Goal: Task Accomplishment & Management: Use online tool/utility

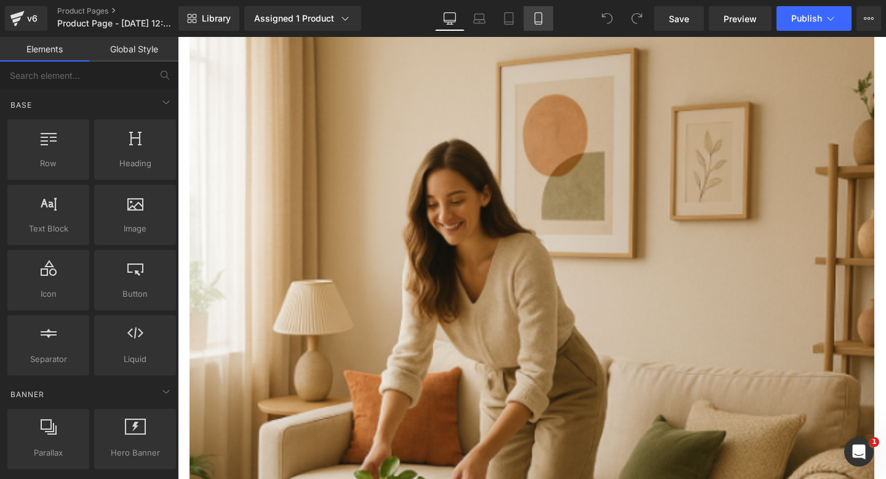
click at [535, 15] on icon at bounding box center [538, 19] width 7 height 12
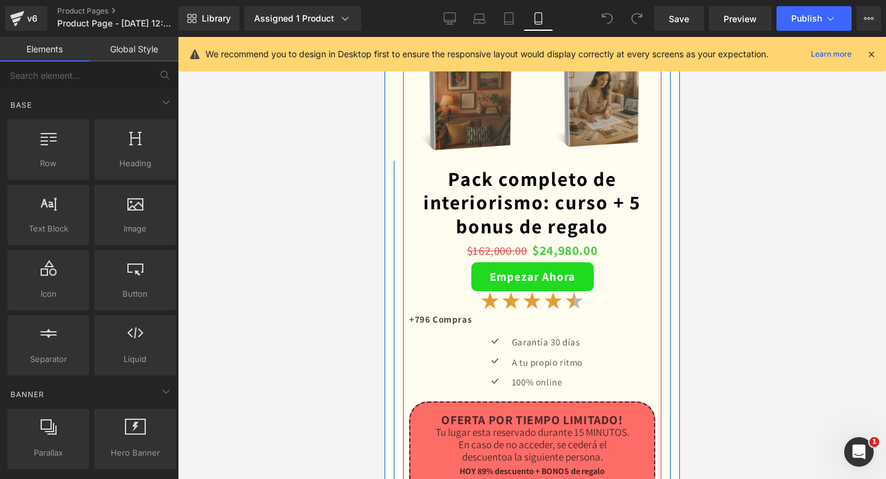
scroll to position [3307, 0]
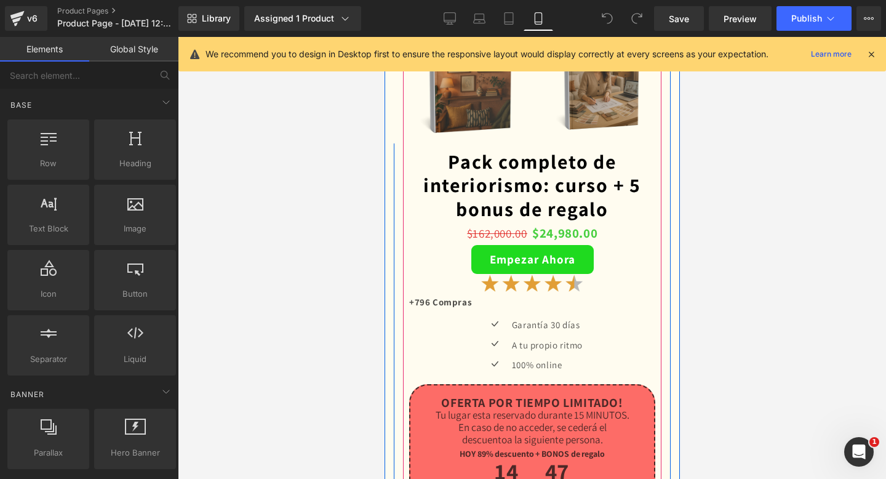
click at [545, 216] on link "Pack completo de interiorismo: curso + 5 bonus de regalo" at bounding box center [531, 184] width 246 height 71
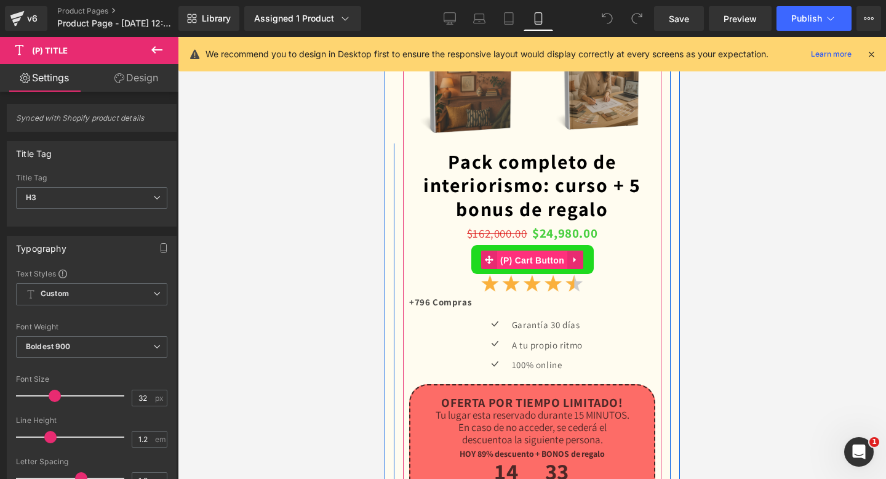
click at [533, 255] on span "(P) Cart Button" at bounding box center [531, 260] width 70 height 18
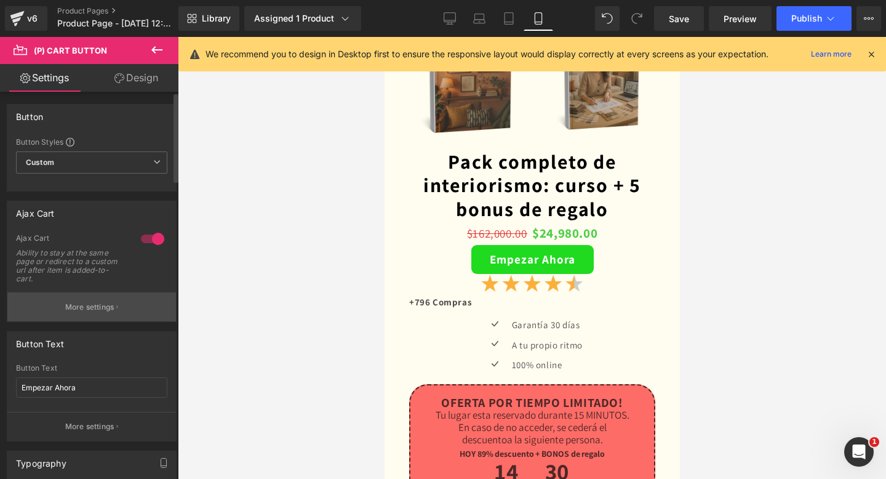
click at [70, 315] on button "More settings" at bounding box center [91, 306] width 169 height 29
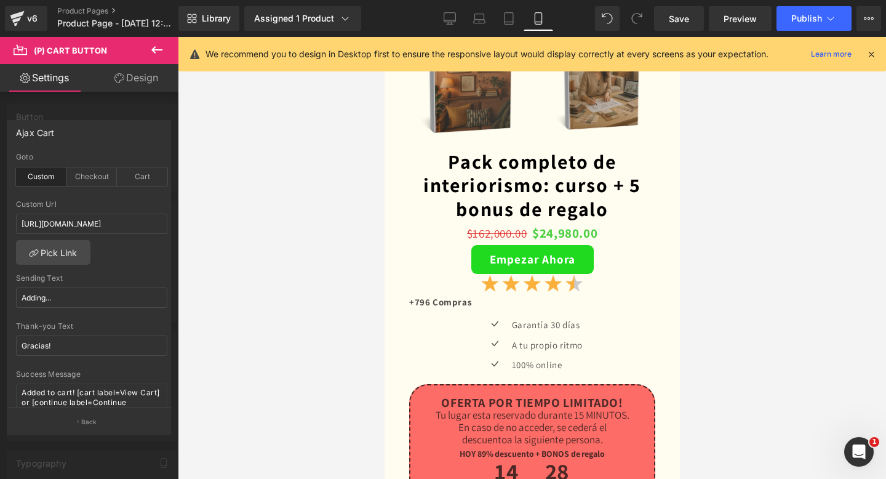
click at [161, 43] on icon at bounding box center [156, 49] width 15 height 15
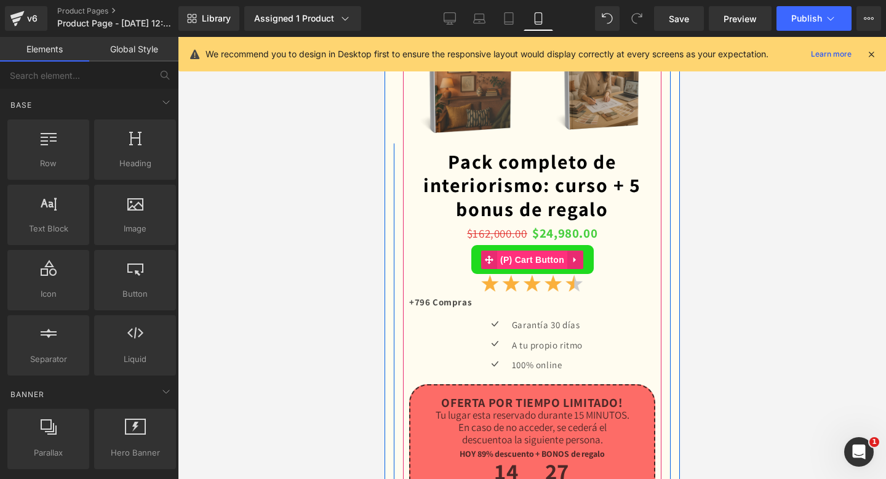
click at [532, 255] on span "(P) Cart Button" at bounding box center [531, 259] width 70 height 18
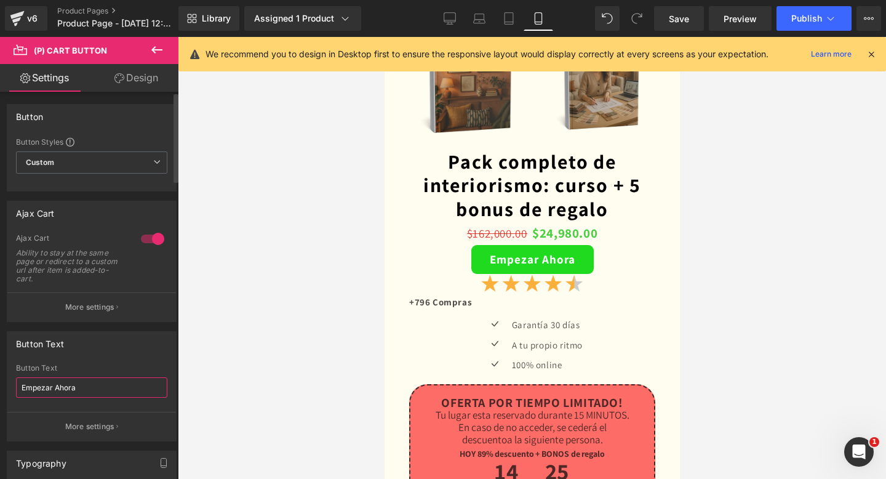
drag, startPoint x: 84, startPoint y: 393, endPoint x: 16, endPoint y: 386, distance: 68.6
click at [16, 386] on input "Empezar Ahora" at bounding box center [91, 387] width 151 height 20
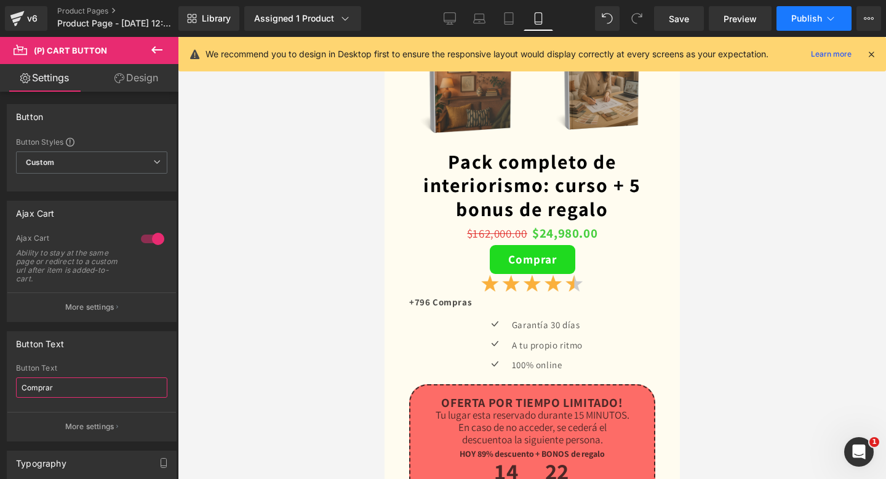
type input "Comprar"
click at [809, 26] on button "Publish" at bounding box center [813, 18] width 75 height 25
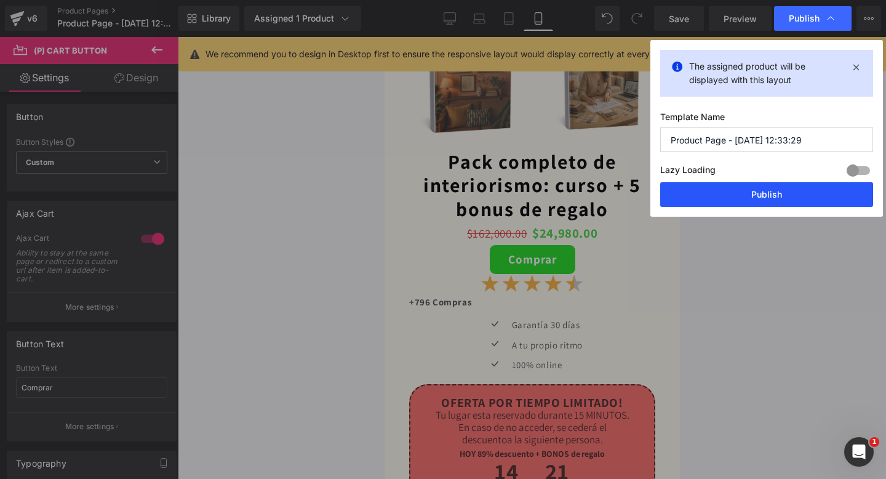
click at [0, 0] on button "Publish" at bounding box center [0, 0] width 0 height 0
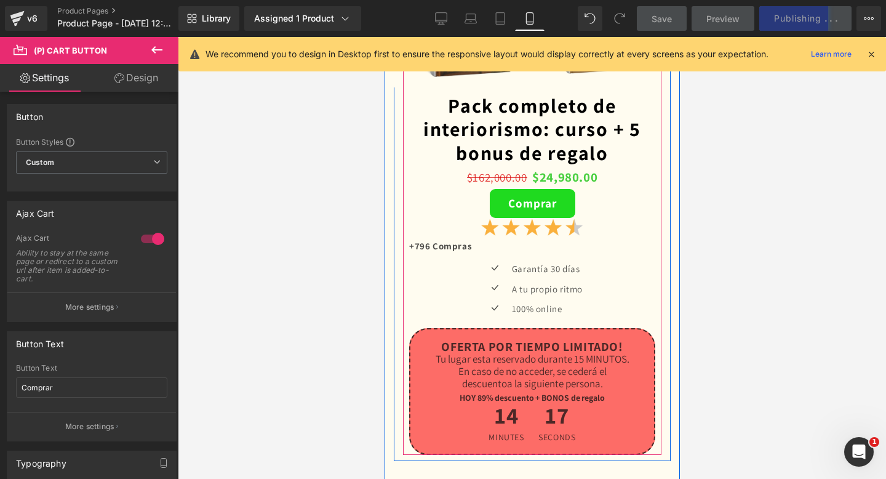
scroll to position [3356, 0]
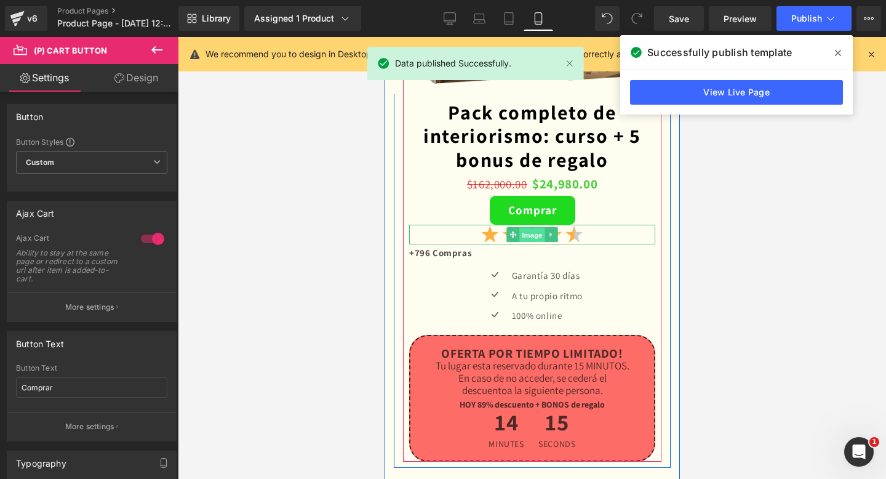
click at [530, 237] on span "Image" at bounding box center [532, 235] width 26 height 15
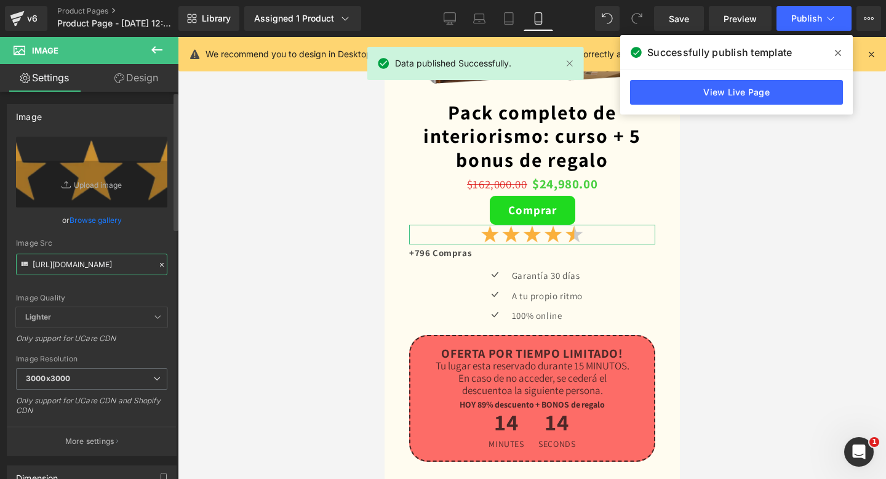
click at [80, 268] on input "https://i.ibb.co/qMnxHWfx/Decoraci-n-hogar-31-1.png" at bounding box center [91, 264] width 151 height 22
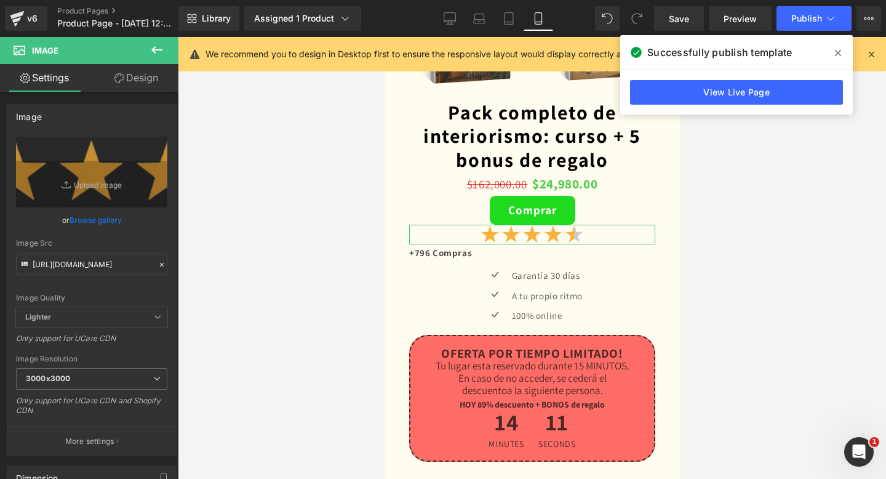
click at [133, 88] on link "Design" at bounding box center [136, 78] width 89 height 28
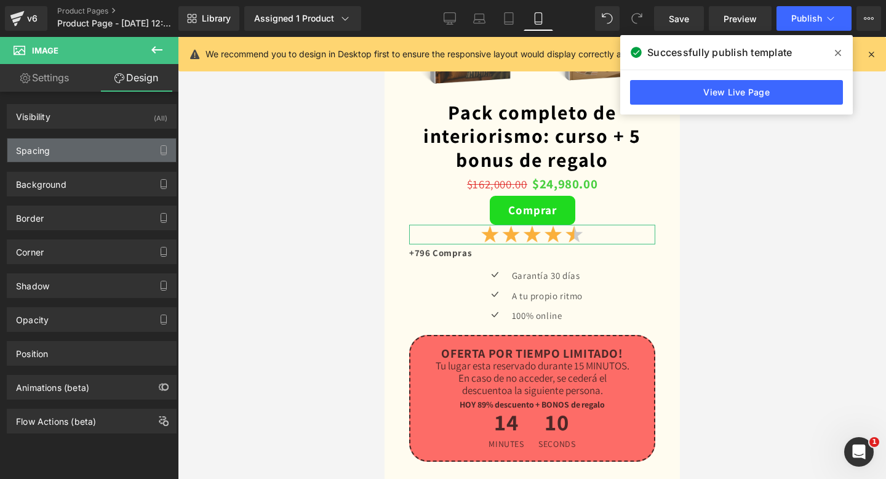
click at [107, 153] on div "Spacing" at bounding box center [91, 149] width 169 height 23
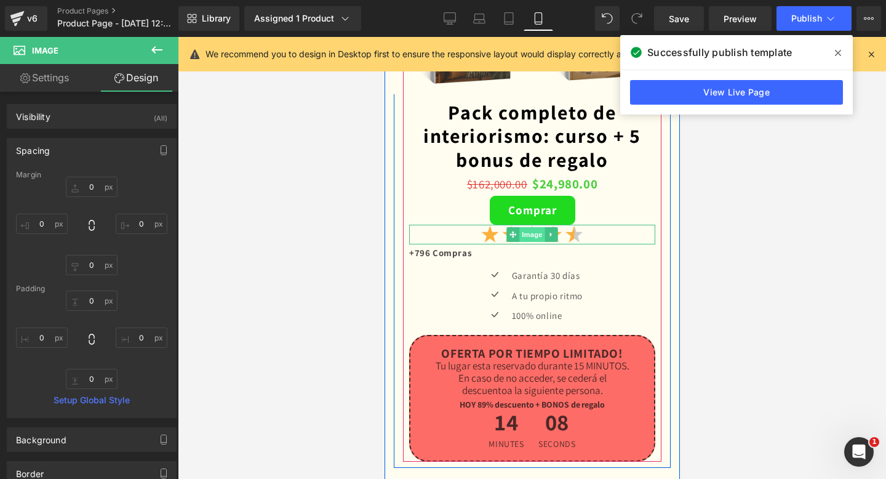
click at [523, 234] on span "Image" at bounding box center [532, 234] width 26 height 15
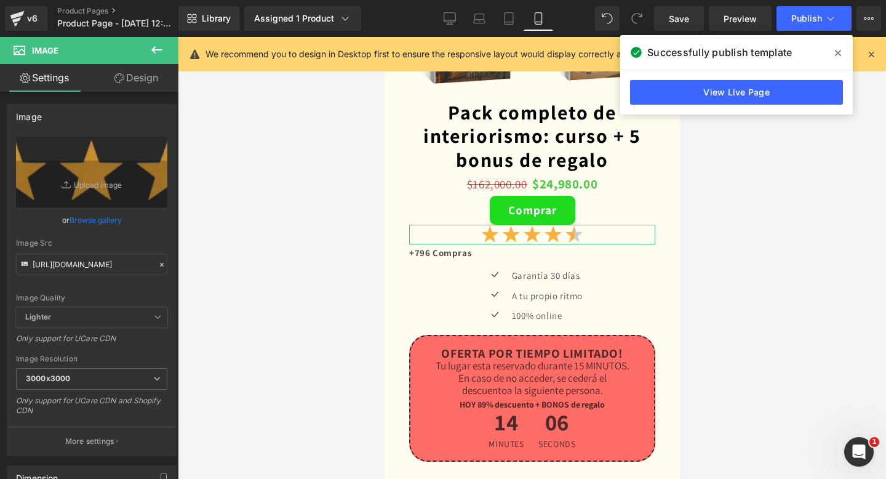
click at [126, 78] on link "Design" at bounding box center [136, 78] width 89 height 28
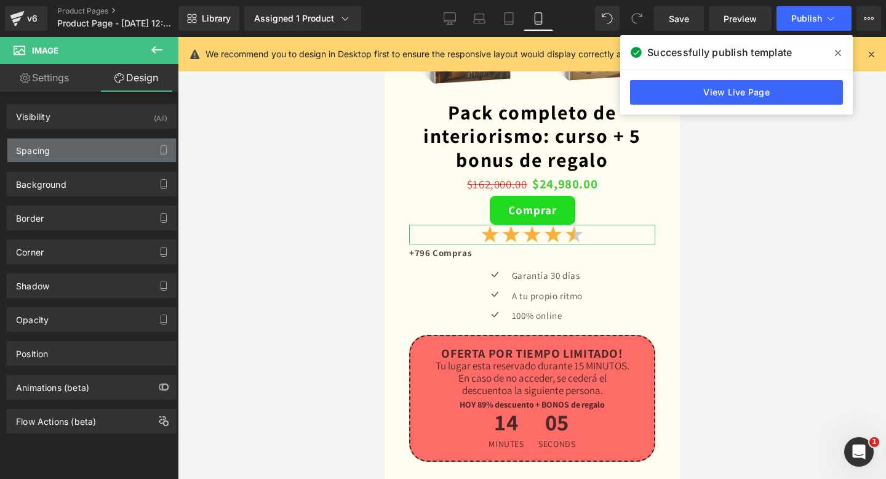
click at [122, 156] on div "Spacing" at bounding box center [91, 149] width 169 height 23
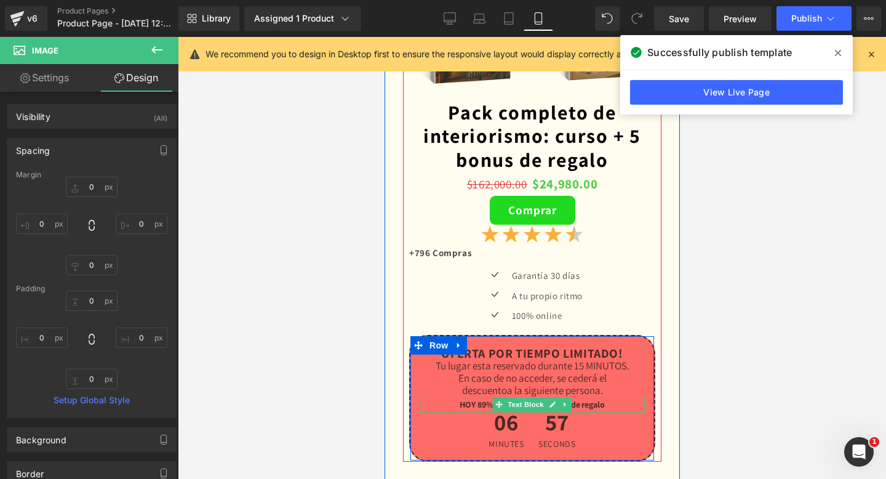
scroll to position [3400, 0]
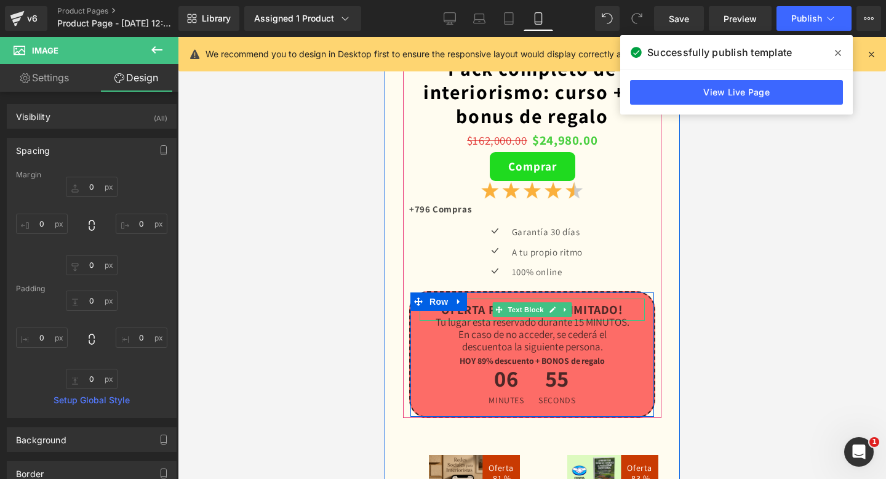
click at [477, 311] on p "OFERTA POR TIEMPO LIMITADO!" at bounding box center [531, 309] width 225 height 22
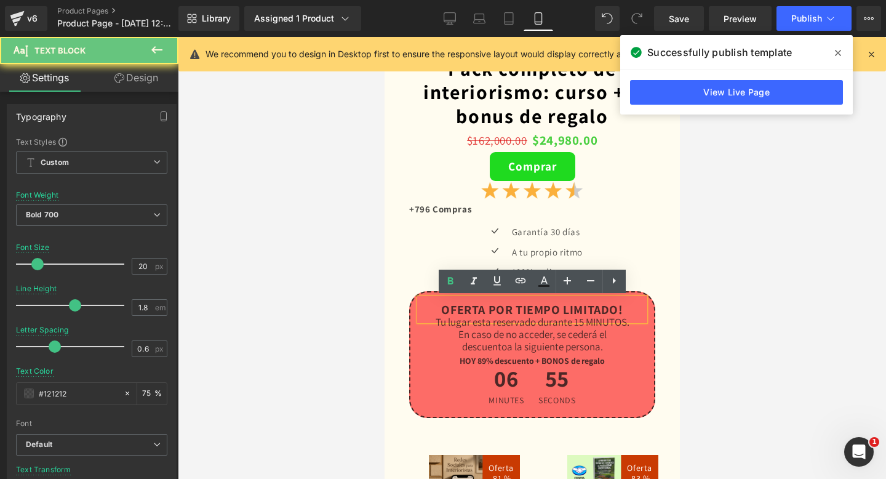
click at [477, 311] on p "OFERTA POR TIEMPO LIMITADO!" at bounding box center [531, 309] width 225 height 22
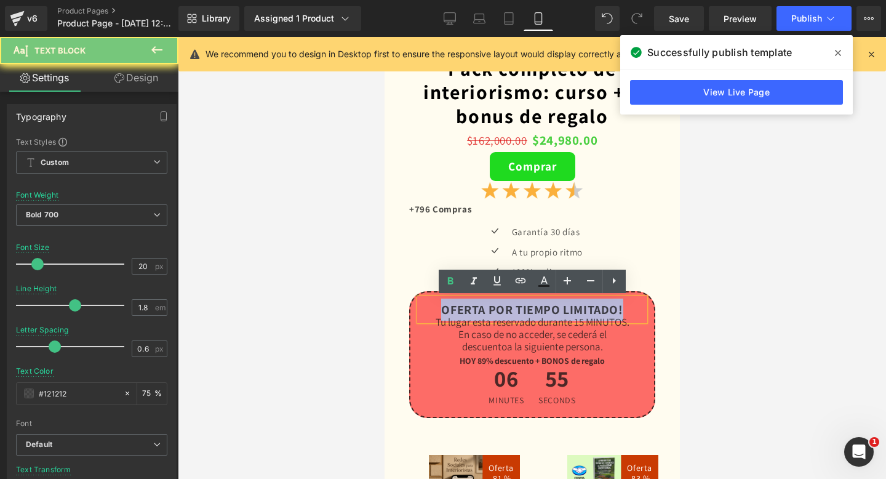
click at [477, 311] on p "OFERTA POR TIEMPO LIMITADO!" at bounding box center [531, 309] width 225 height 22
copy p "OFERTA POR TIEMPO LIMITADO!"
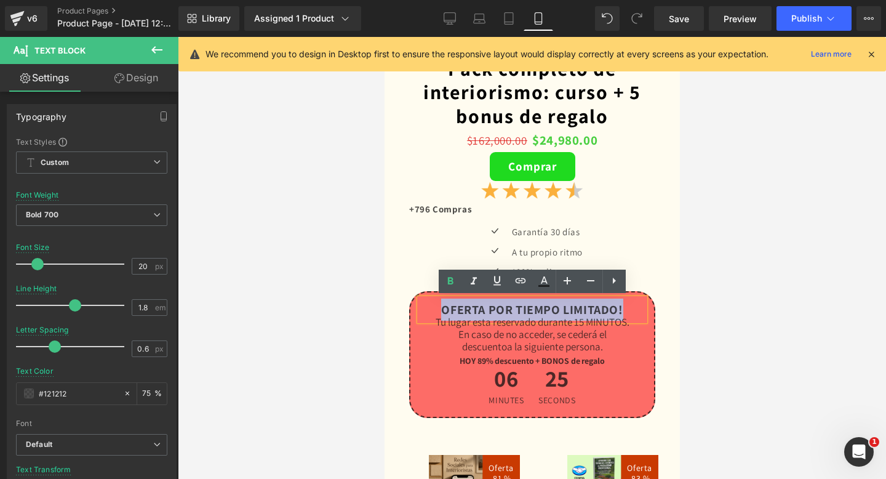
copy p "OFERTA POR TIEMPO LIMITADO!"
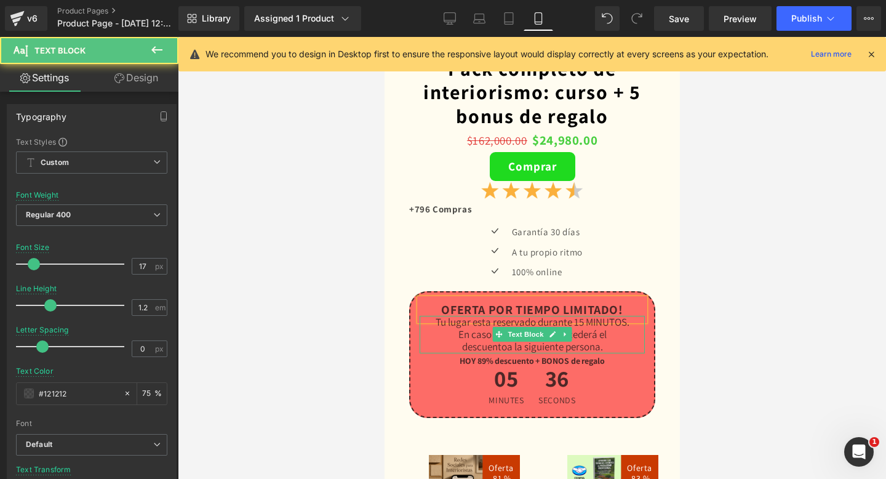
click at [488, 336] on p "En caso de no acceder, se cederá el" at bounding box center [531, 334] width 225 height 12
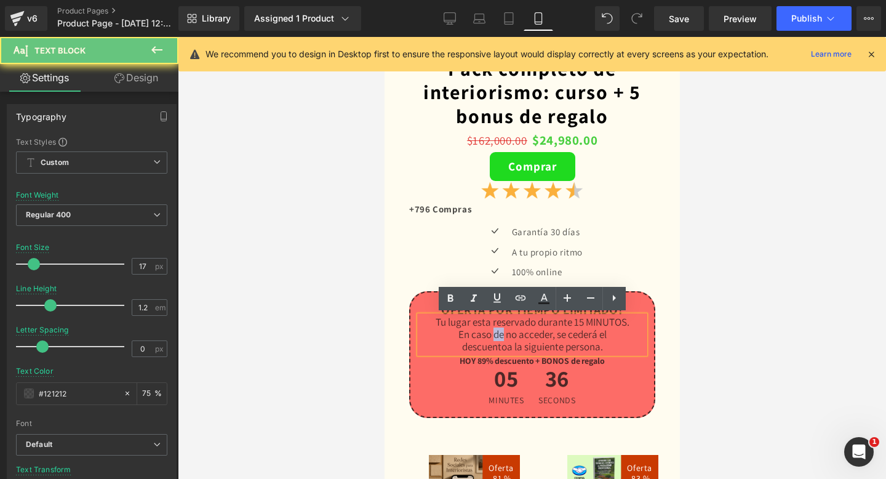
click at [488, 336] on p "En caso de no acceder, se cederá el" at bounding box center [531, 334] width 225 height 12
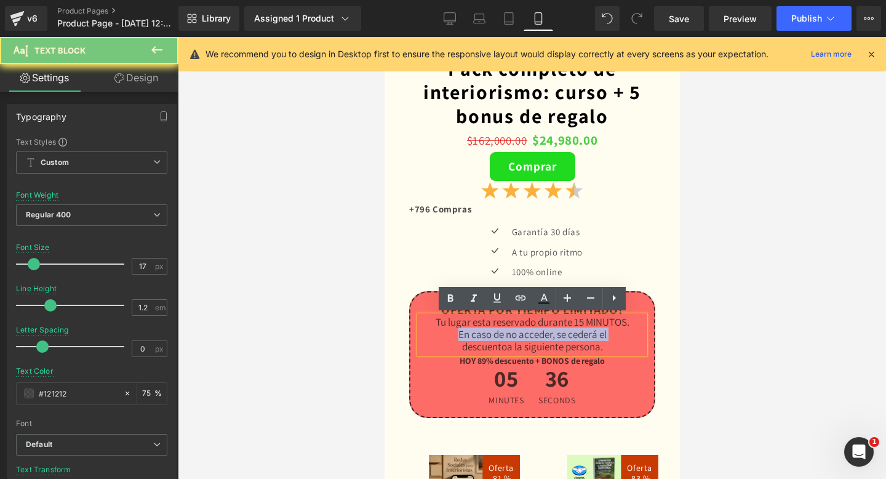
click at [488, 336] on p "En caso de no acceder, se cederá el" at bounding box center [531, 334] width 225 height 12
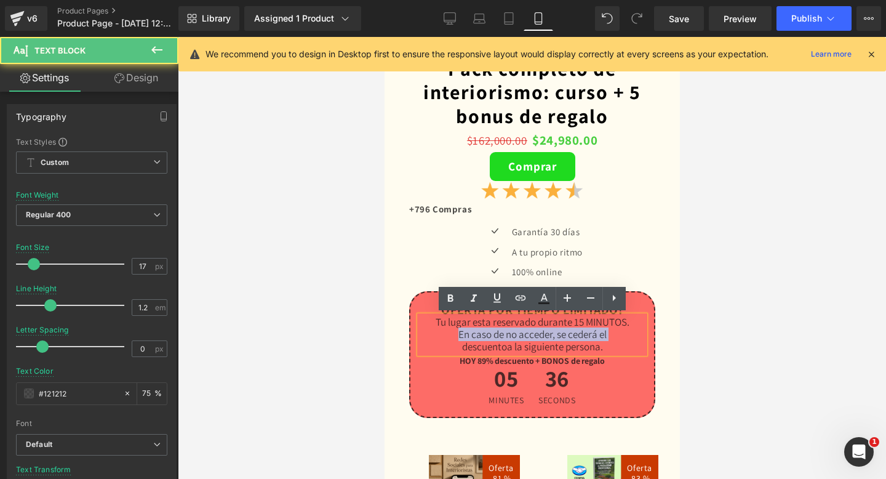
click at [488, 336] on p "En caso de no acceder, se cederá el" at bounding box center [531, 334] width 225 height 12
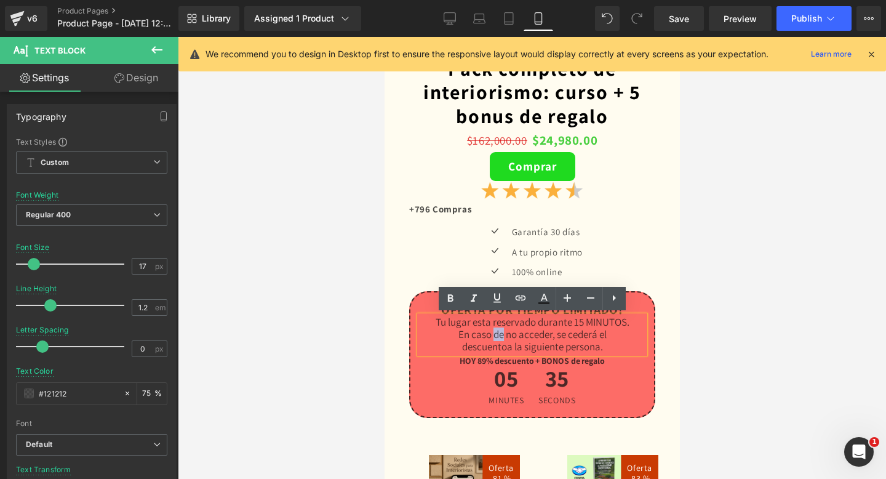
click at [488, 336] on p "En caso de no acceder, se cederá el" at bounding box center [531, 334] width 225 height 12
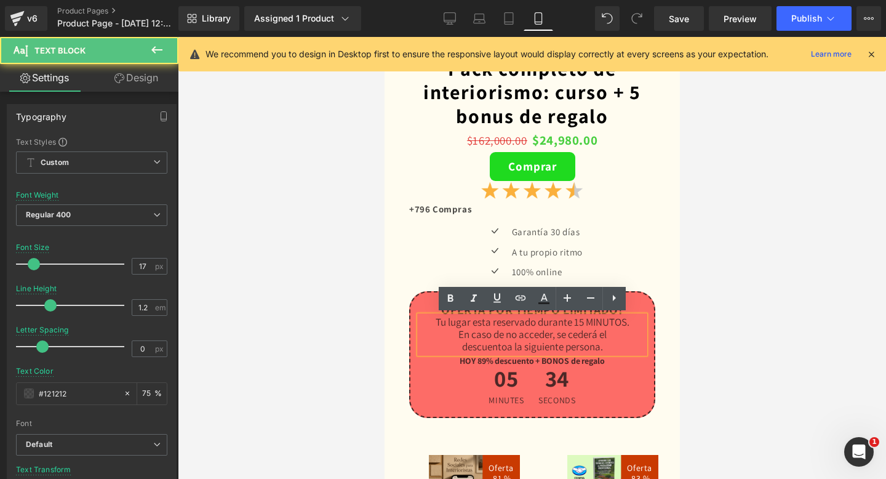
click at [629, 344] on p "descuento a la siguiente persona." at bounding box center [531, 346] width 225 height 12
drag, startPoint x: 629, startPoint y: 344, endPoint x: 418, endPoint y: 323, distance: 212.0
click at [419, 323] on div "Tu lugar esta reservado durante 15 MINUTOS. En caso de no acceder, se cederá el…" at bounding box center [531, 335] width 225 height 38
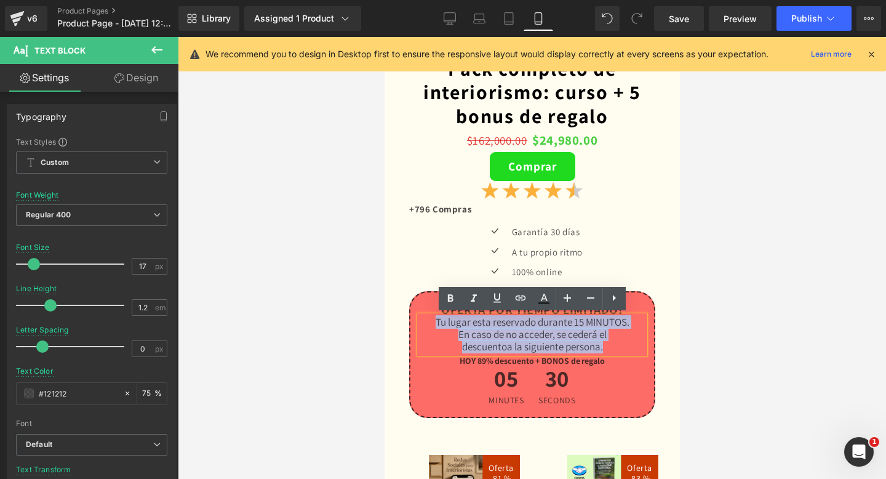
drag, startPoint x: 611, startPoint y: 348, endPoint x: 421, endPoint y: 320, distance: 192.1
click at [421, 320] on div "Tu lugar esta reservado durante 15 MINUTOS. En caso de no acceder, se cederá el…" at bounding box center [531, 335] width 225 height 38
copy div "Tu lugar esta reservado durante 15 MINUTOS. En caso de no acceder, se cederá el…"
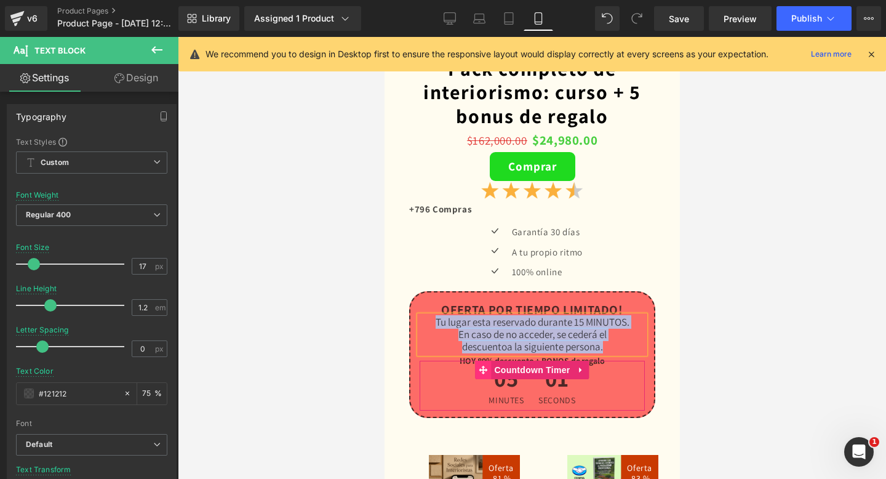
click at [476, 362] on span at bounding box center [482, 369] width 16 height 18
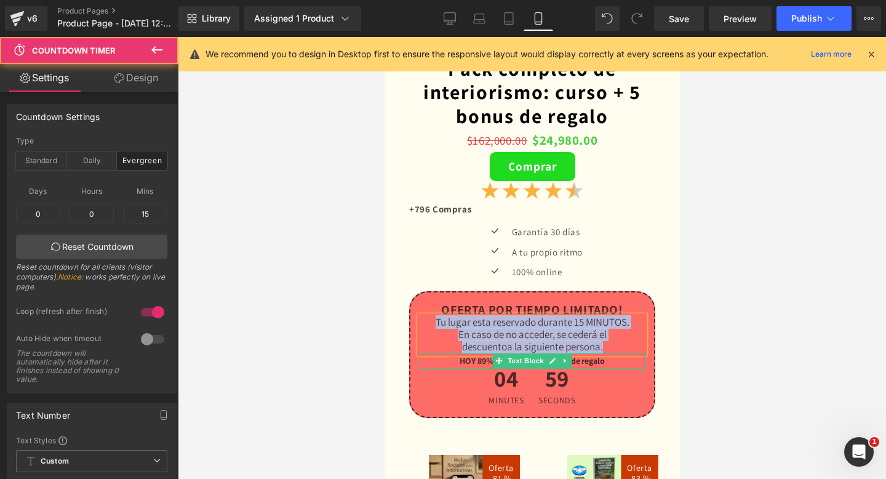
click at [478, 358] on strong "HOY 89% descuento + BONOS de regalo" at bounding box center [531, 360] width 145 height 11
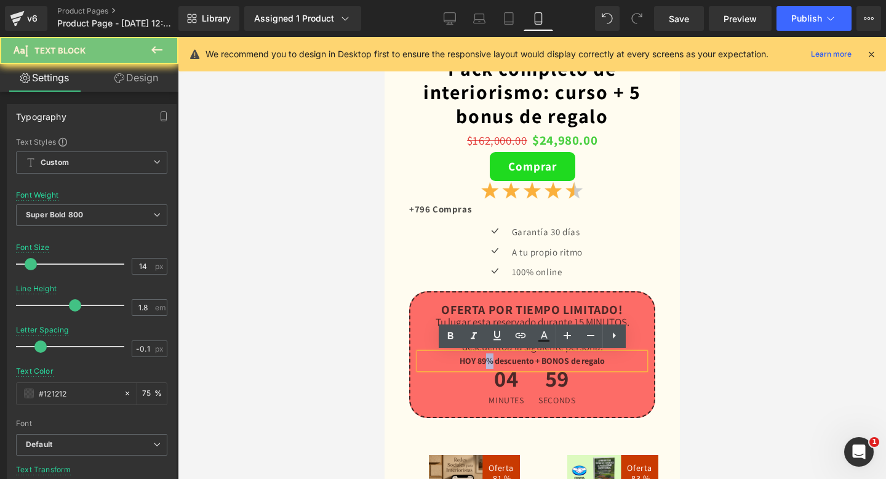
click at [478, 358] on strong "HOY 89% descuento + BONOS de regalo" at bounding box center [531, 360] width 145 height 11
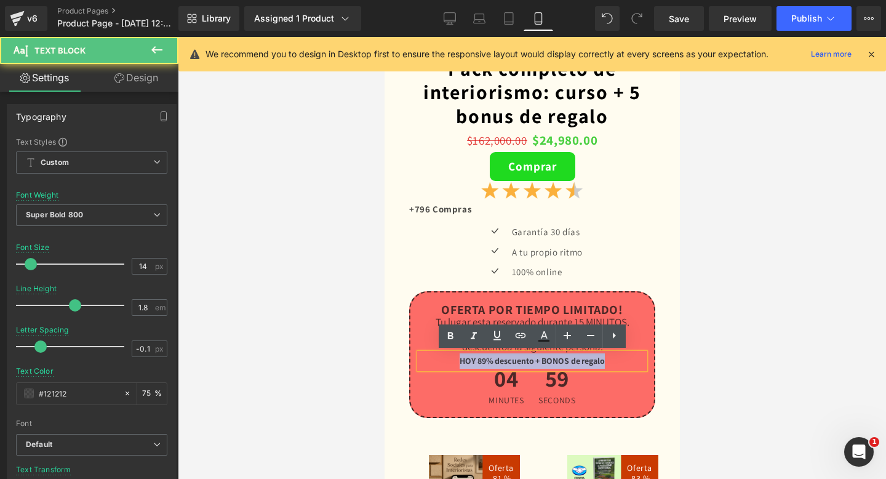
click at [478, 358] on strong "HOY 89% descuento + BONOS de regalo" at bounding box center [531, 360] width 145 height 11
copy strong "HOY 89% descuento + BONOS de regalo"
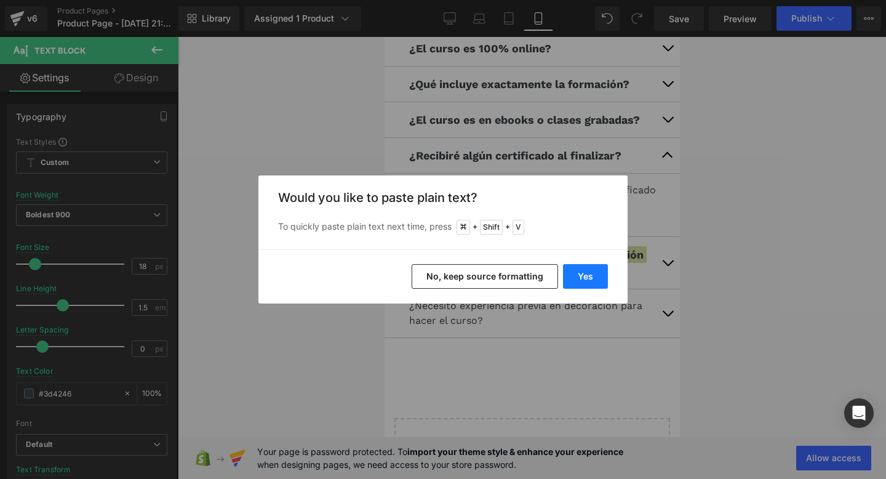
click at [0, 0] on button "Yes" at bounding box center [0, 0] width 0 height 0
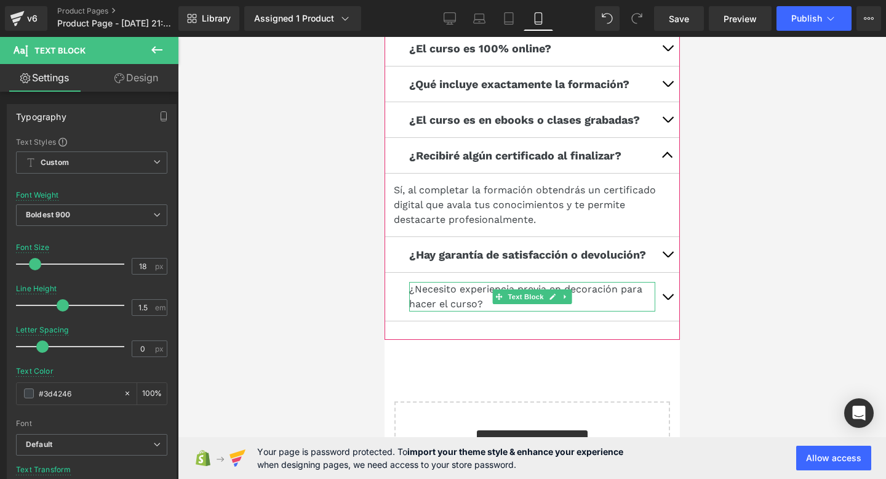
click at [477, 297] on p "¿Necesito experiencia previa en decoración para hacer el curso?" at bounding box center [531, 297] width 246 height 30
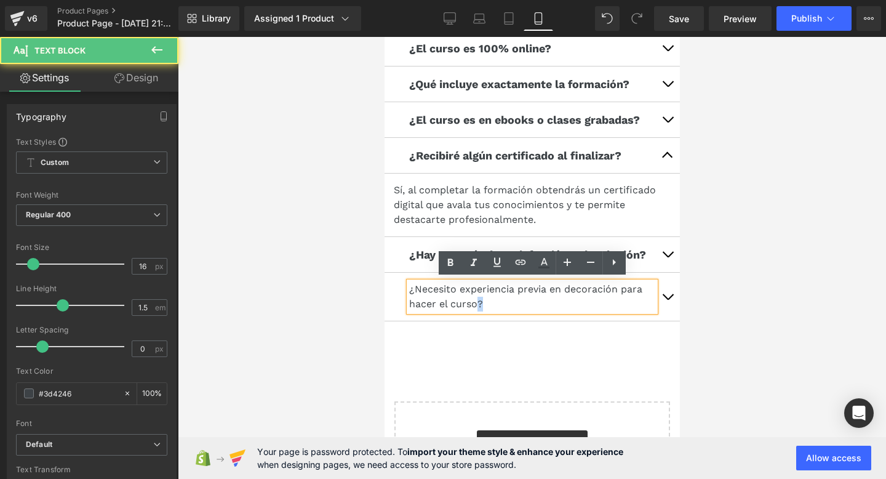
click at [477, 297] on p "¿Necesito experiencia previa en decoración para hacer el curso?" at bounding box center [531, 297] width 246 height 30
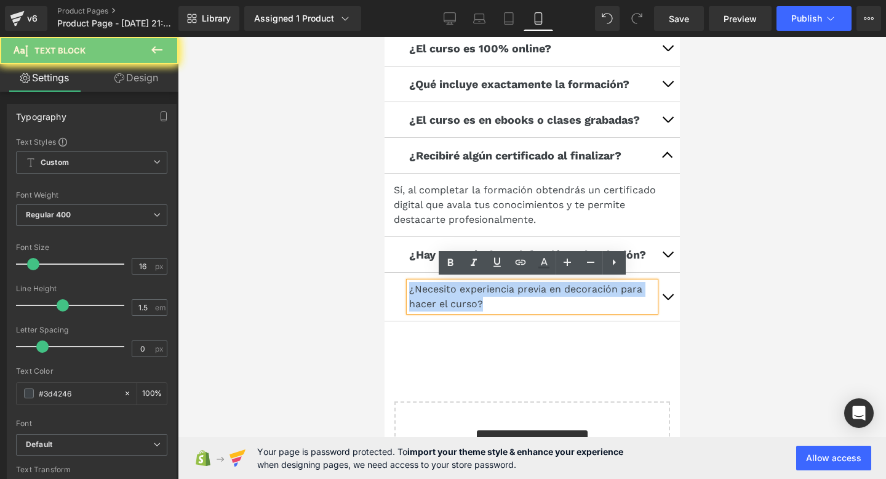
click at [477, 297] on p "¿Necesito experiencia previa en decoración para hacer el curso?" at bounding box center [531, 297] width 246 height 30
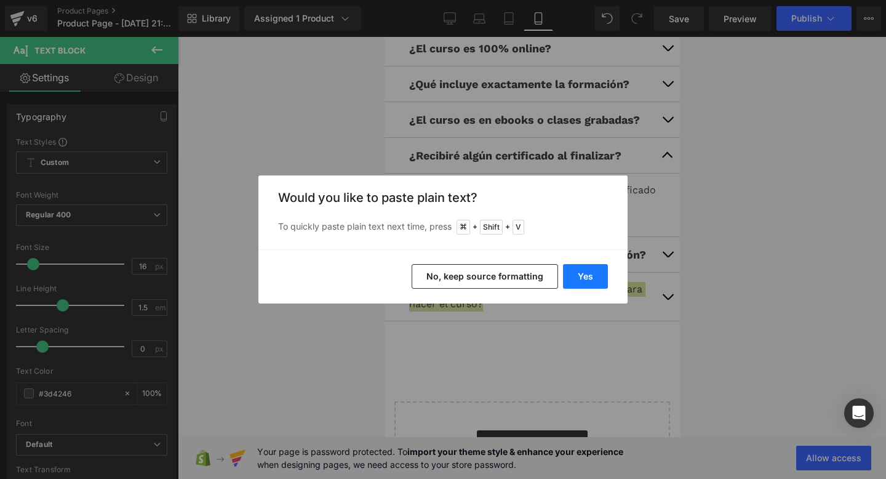
click at [573, 271] on button "Yes" at bounding box center [585, 276] width 45 height 25
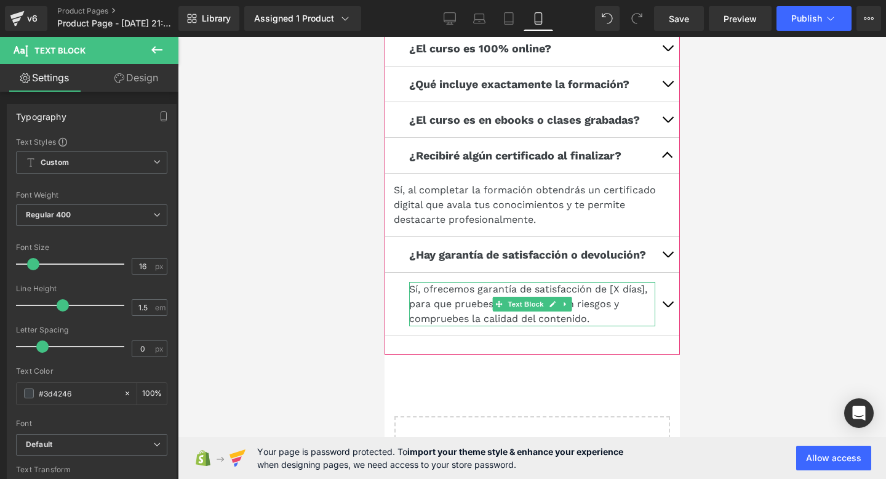
click at [641, 285] on p "Sí, ofrecemos garantía de satisfacción de [X días], para que pruebes la formaci…" at bounding box center [531, 304] width 246 height 44
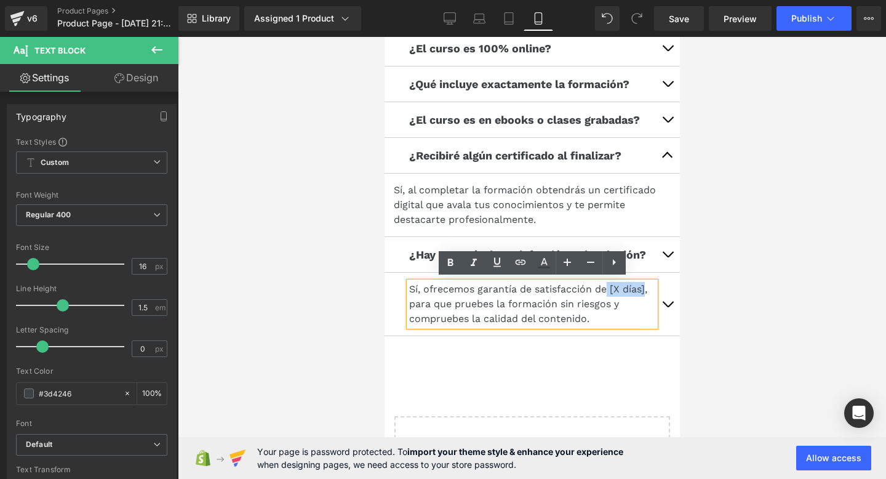
drag, startPoint x: 644, startPoint y: 286, endPoint x: 606, endPoint y: 287, distance: 38.1
click at [606, 287] on p "Sí, ofrecemos garantía de satisfacción de [X días], para que pruebes la formaci…" at bounding box center [531, 304] width 246 height 44
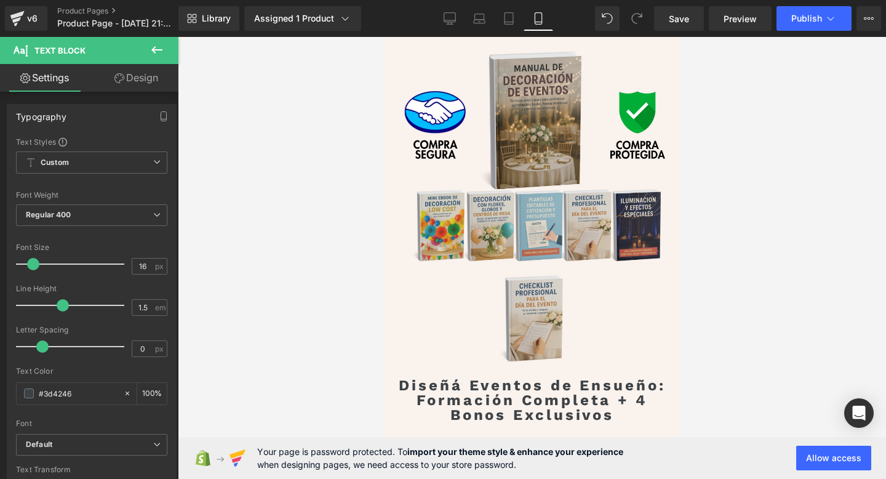
scroll to position [3697, 0]
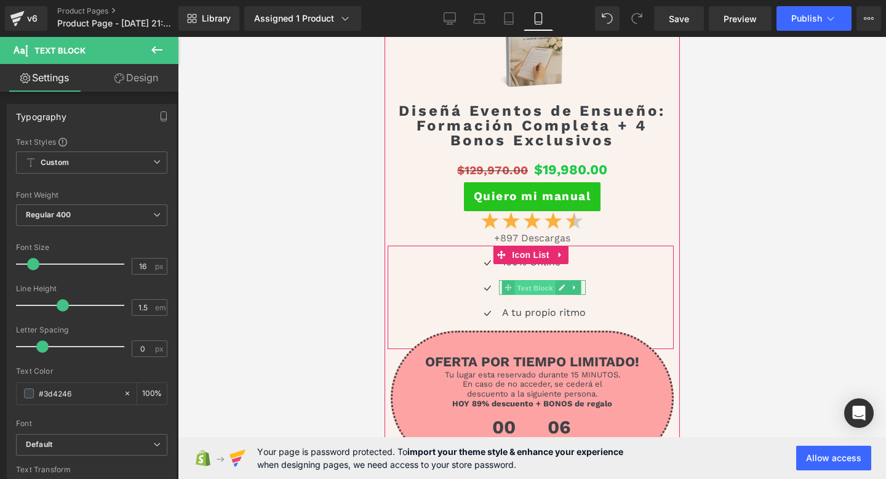
click at [550, 290] on span "Text Block" at bounding box center [534, 287] width 41 height 15
click at [500, 288] on div at bounding box center [499, 287] width 3 height 15
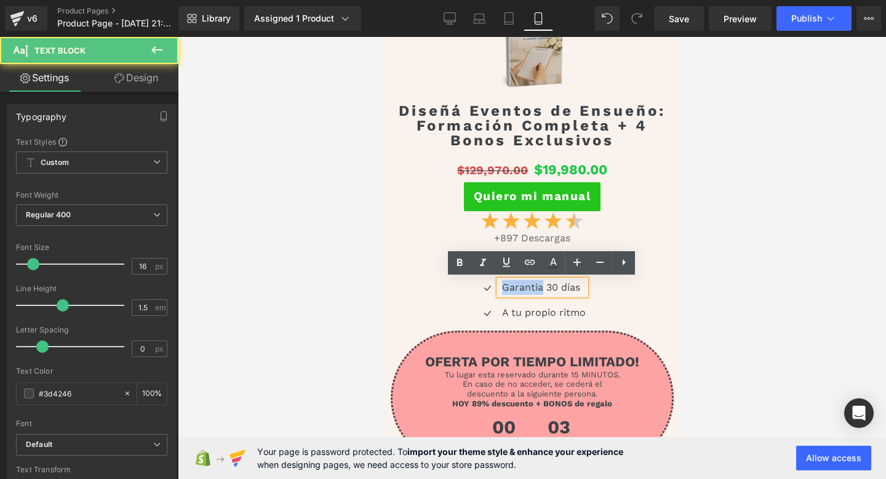
click at [500, 288] on div "Garantia 30 días" at bounding box center [541, 287] width 87 height 15
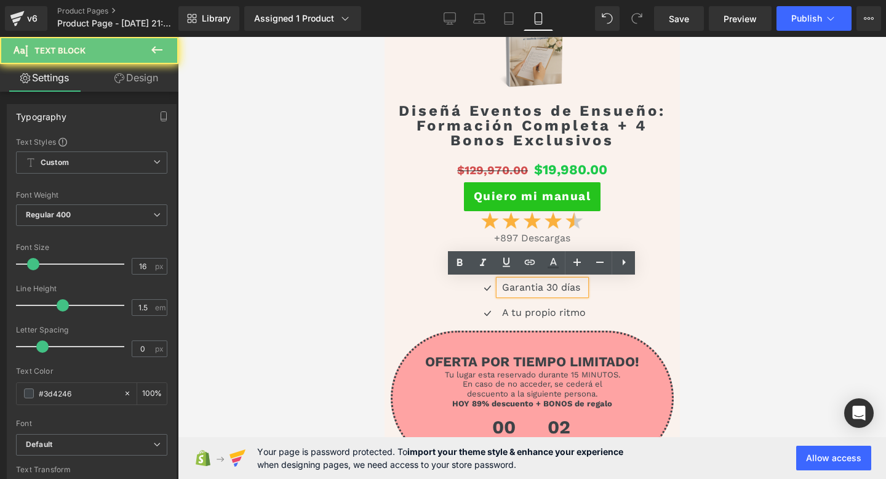
click at [555, 284] on p "Garantia 30 días" at bounding box center [543, 287] width 84 height 15
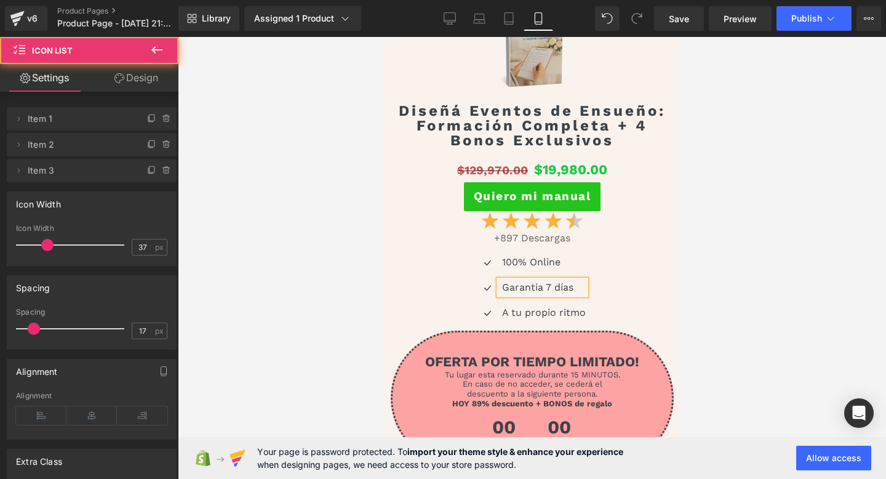
click at [664, 276] on div "Icon 100% Online Text Block Icon Garantia 7 días Text Block Icon A tu propio ri…" at bounding box center [530, 293] width 286 height 76
click at [801, 22] on span "Publish" at bounding box center [806, 19] width 31 height 10
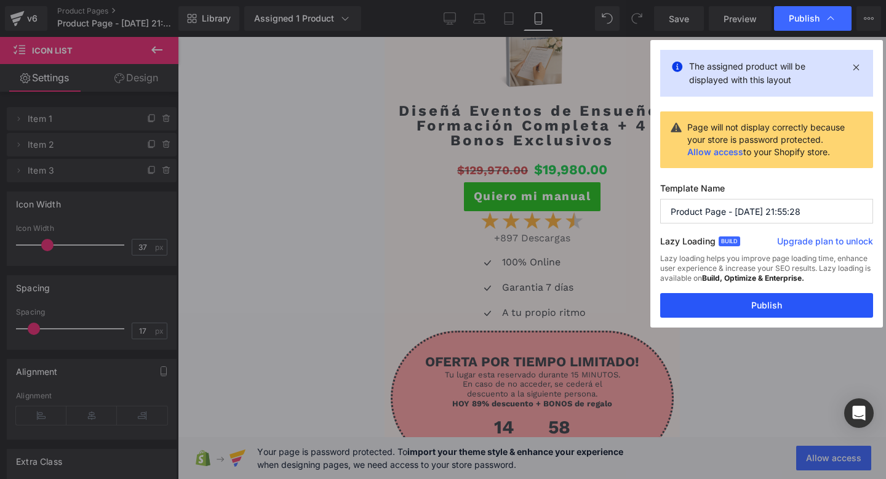
click at [704, 308] on button "Publish" at bounding box center [766, 305] width 213 height 25
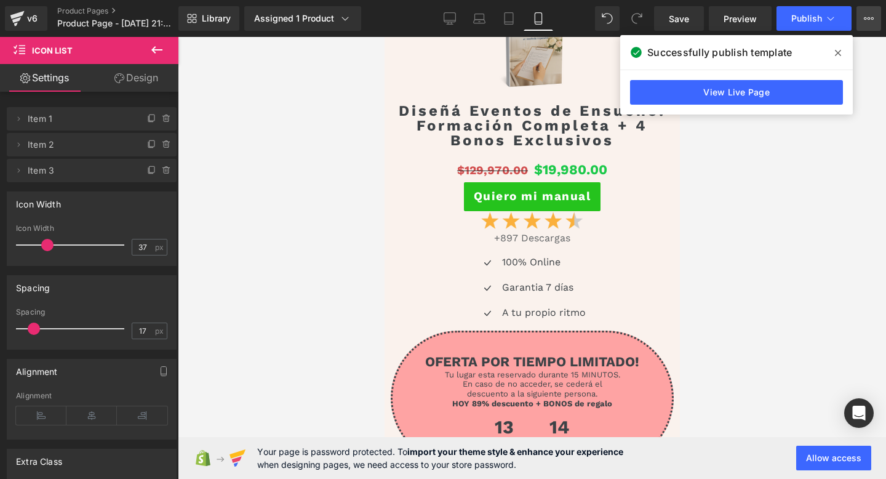
click at [868, 22] on icon at bounding box center [869, 19] width 10 height 10
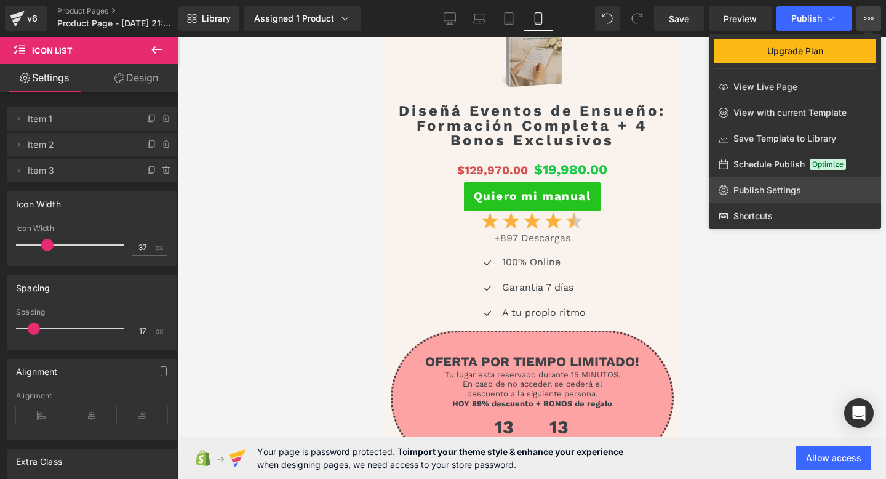
click at [792, 194] on span "Publish Settings" at bounding box center [767, 190] width 68 height 11
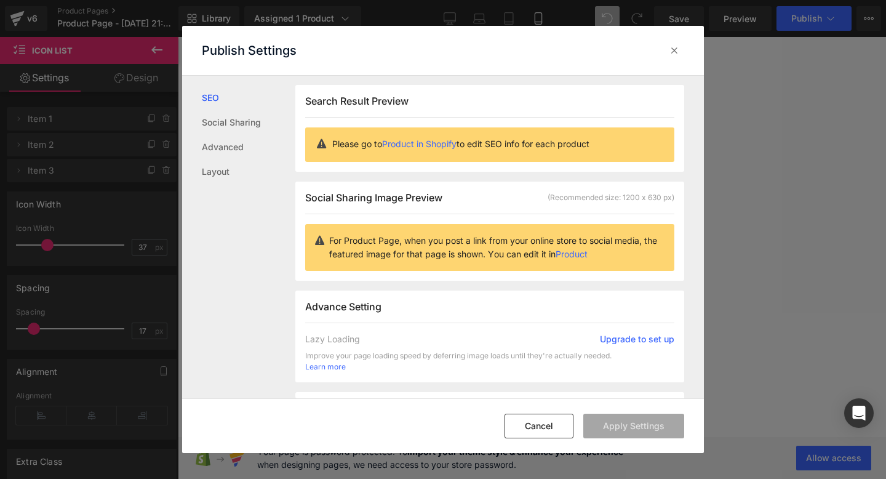
scroll to position [307, 0]
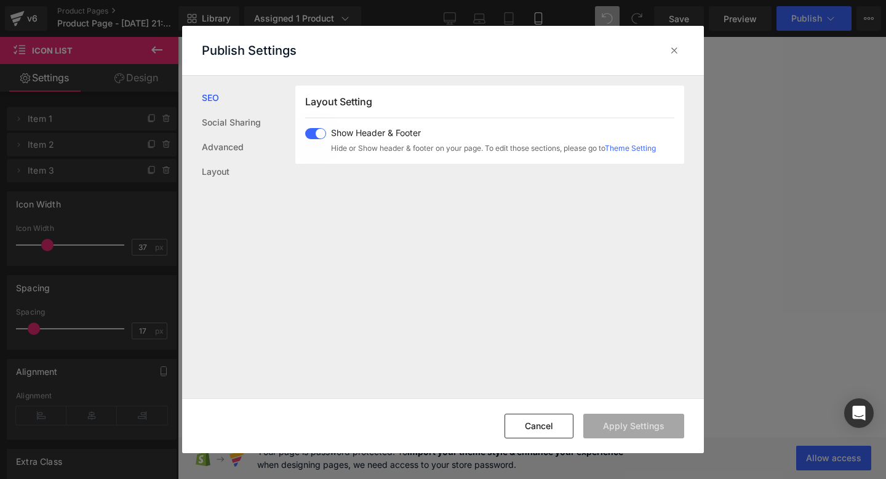
click at [316, 140] on div "Show Header & Footer Hide or Show header & footer on your page. To edit those s…" at bounding box center [480, 141] width 351 height 26
click at [602, 420] on button "Apply Settings" at bounding box center [633, 425] width 101 height 25
click at [678, 54] on icon at bounding box center [674, 50] width 12 height 12
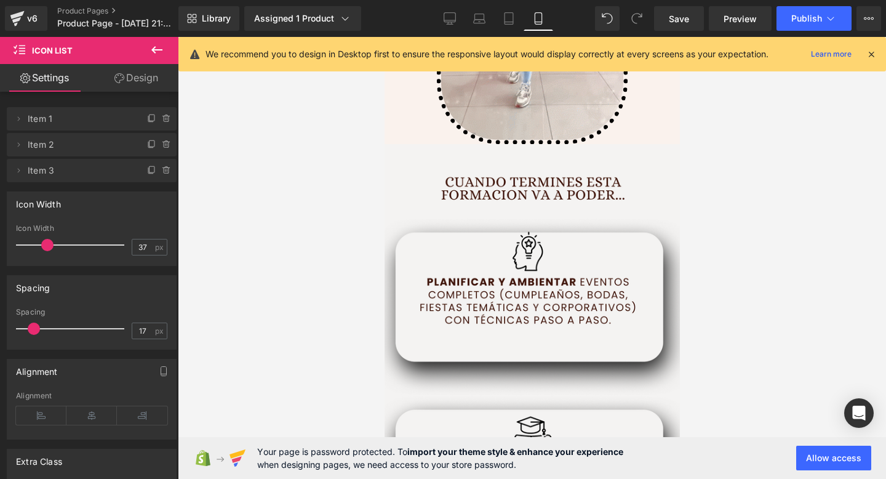
scroll to position [1080, 0]
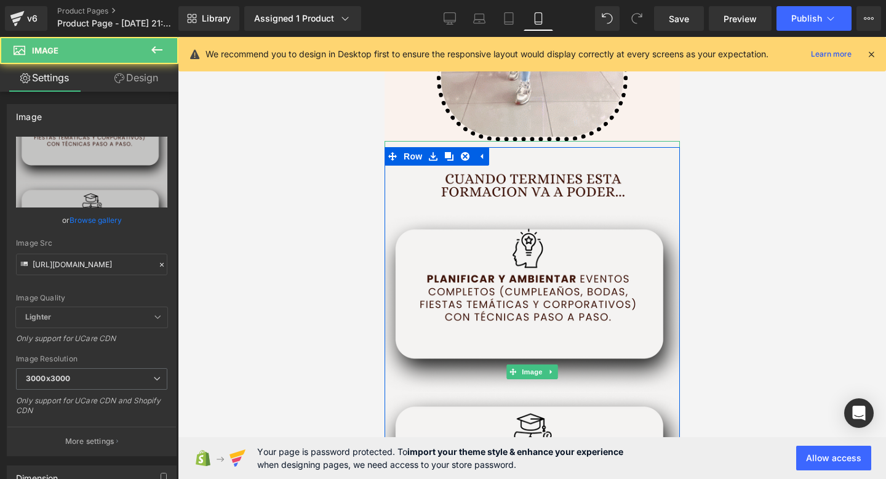
click at [475, 247] on img at bounding box center [531, 371] width 295 height 461
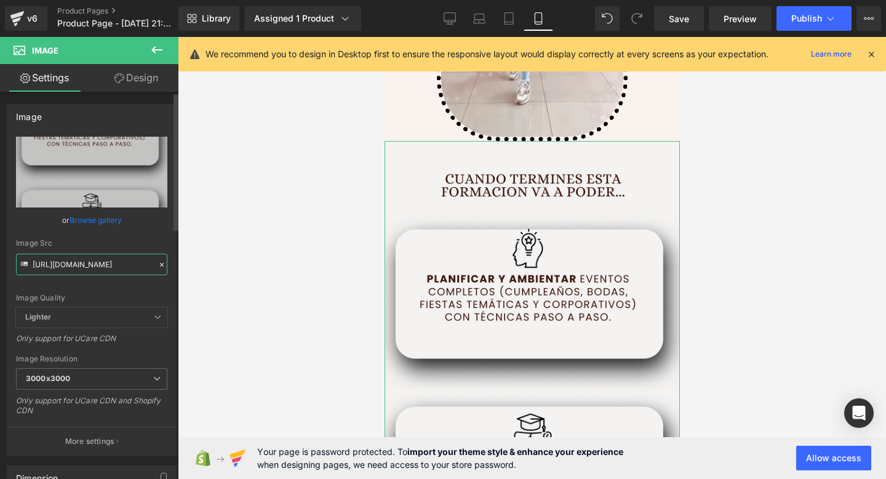
click at [50, 268] on input "https://i.postimg.cc/hvCKGMnk/3.png" at bounding box center [91, 264] width 151 height 22
paste input "Dftcmhjw/Eventos-1"
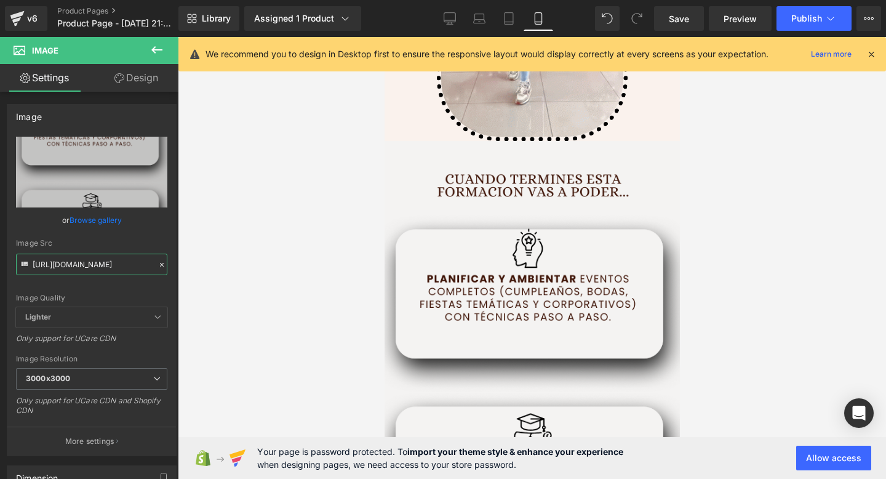
type input "https://i.postimg.cc/Dftcmhjw/Eventos-1.png"
click at [266, 243] on div at bounding box center [532, 258] width 708 height 442
click at [818, 24] on button "Publish" at bounding box center [813, 18] width 75 height 25
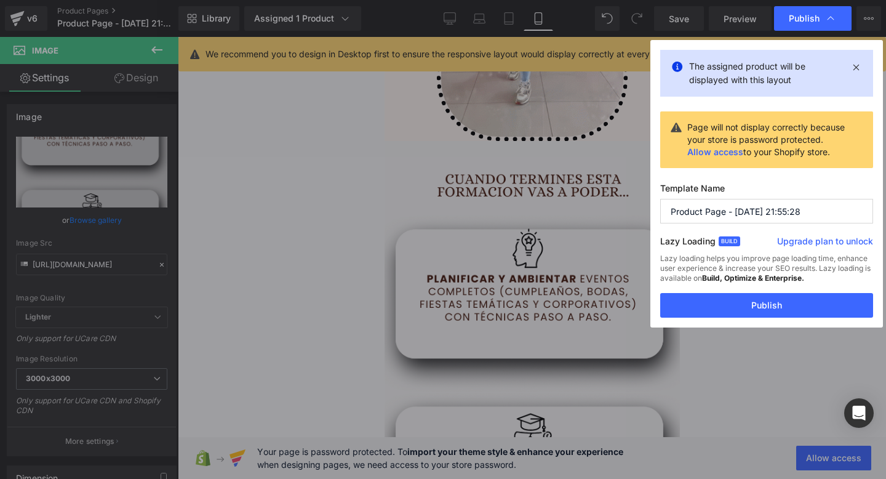
click at [717, 318] on div "The assigned product will be displayed with this layout Page will not display c…" at bounding box center [766, 183] width 233 height 287
click at [721, 308] on button "Publish" at bounding box center [766, 305] width 213 height 25
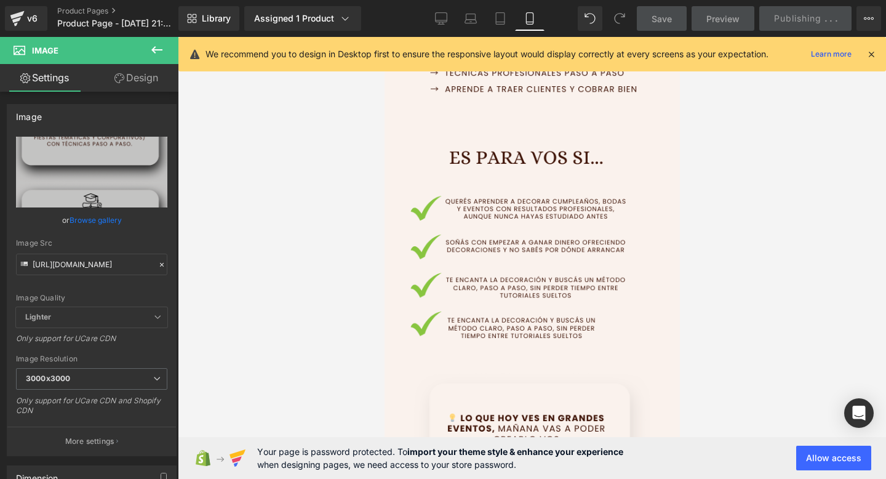
scroll to position [82, 0]
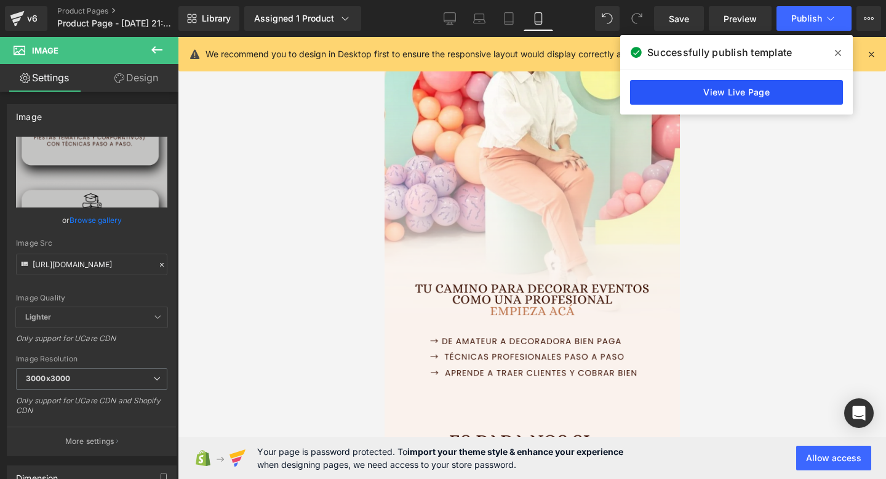
click at [792, 87] on link "View Live Page" at bounding box center [736, 92] width 213 height 25
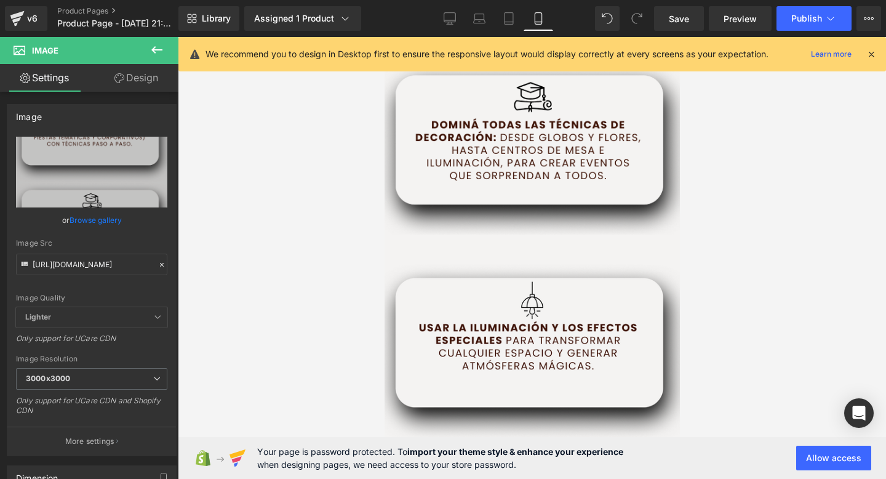
scroll to position [1437, 0]
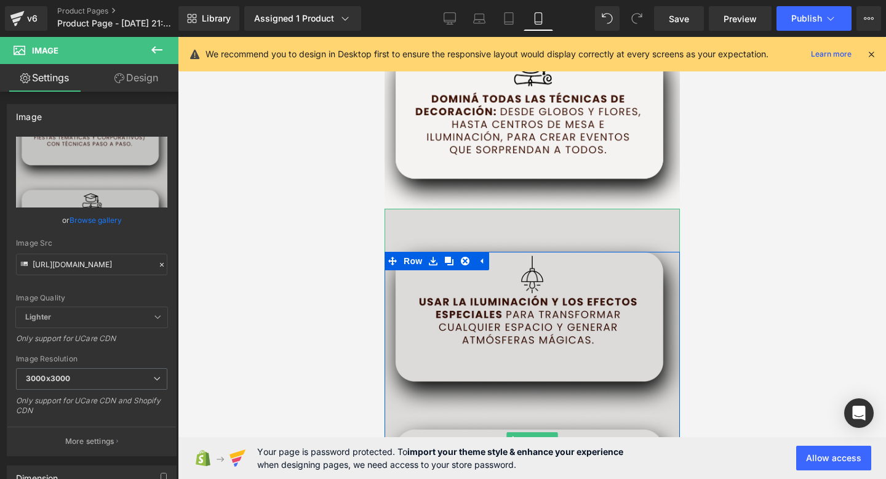
click at [545, 240] on img at bounding box center [531, 439] width 295 height 461
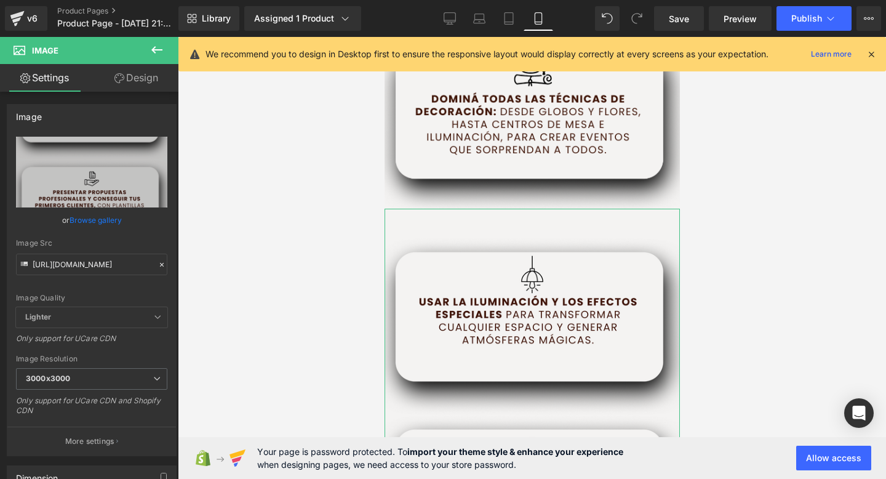
click at [133, 74] on link "Design" at bounding box center [136, 78] width 89 height 28
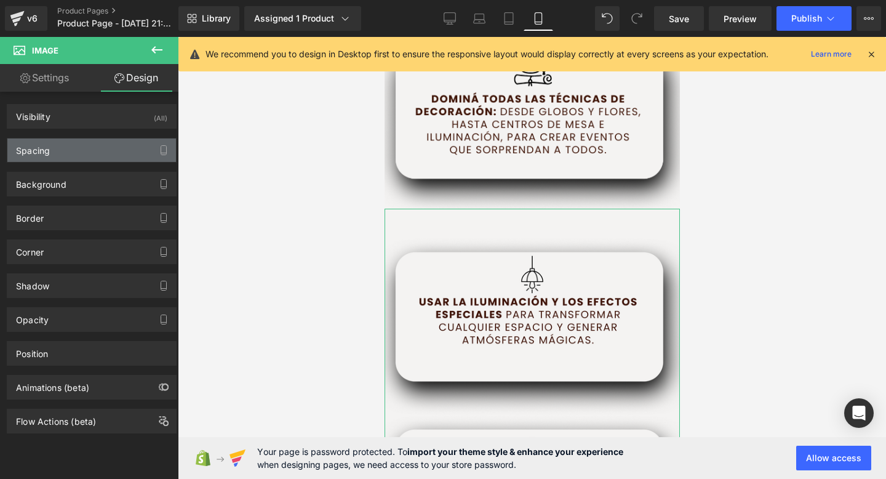
click at [81, 153] on div "Spacing" at bounding box center [91, 149] width 169 height 23
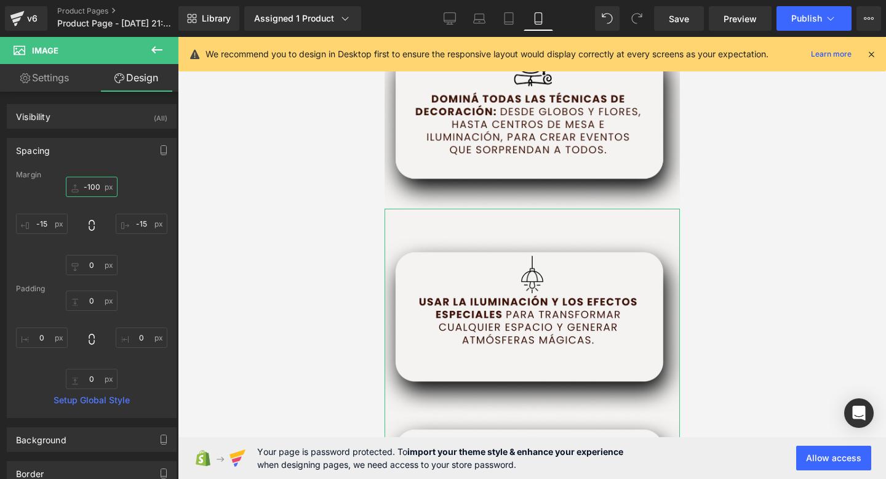
click at [92, 189] on input "-100" at bounding box center [92, 187] width 52 height 20
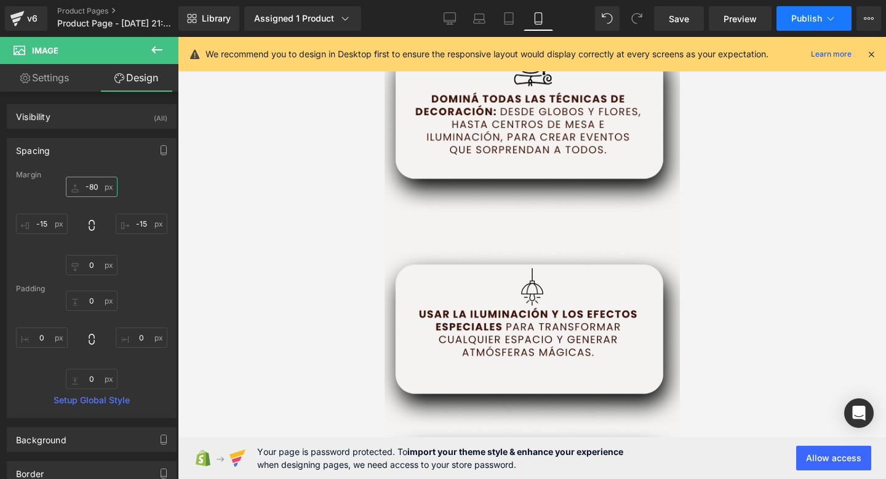
type input "-80"
click at [812, 23] on span "Publish" at bounding box center [806, 19] width 31 height 10
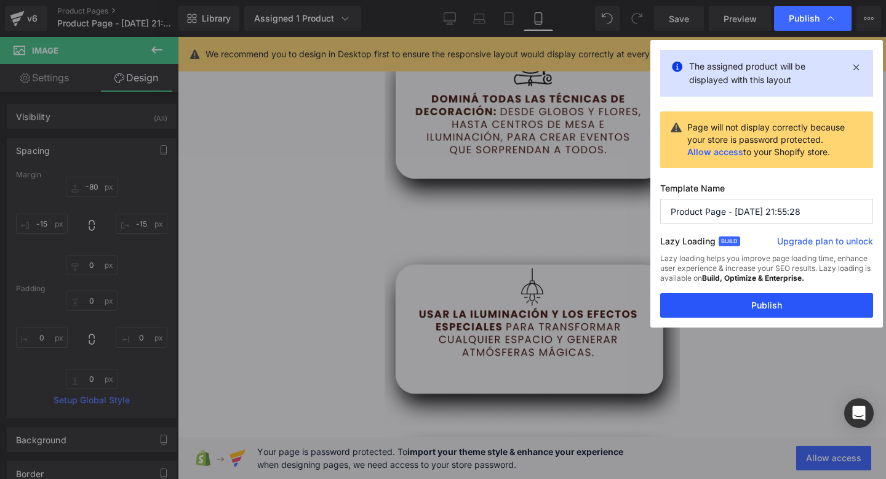
click at [752, 301] on button "Publish" at bounding box center [766, 305] width 213 height 25
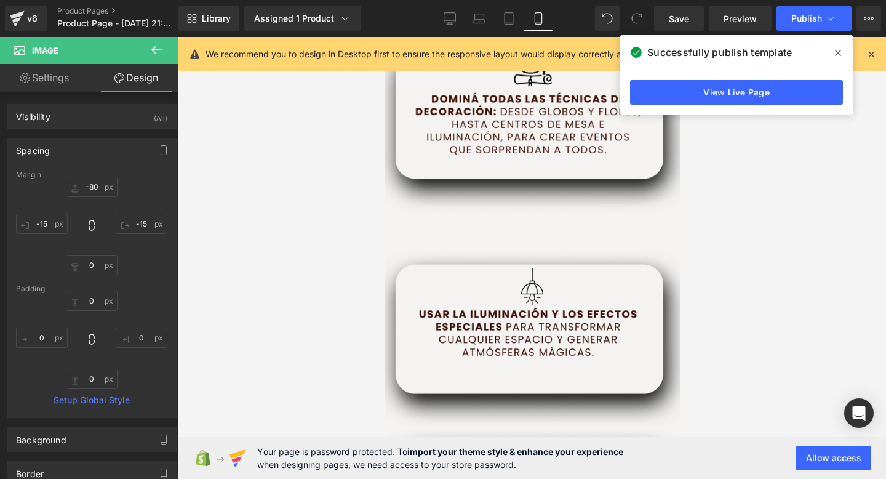
click at [838, 48] on icon at bounding box center [838, 53] width 6 height 10
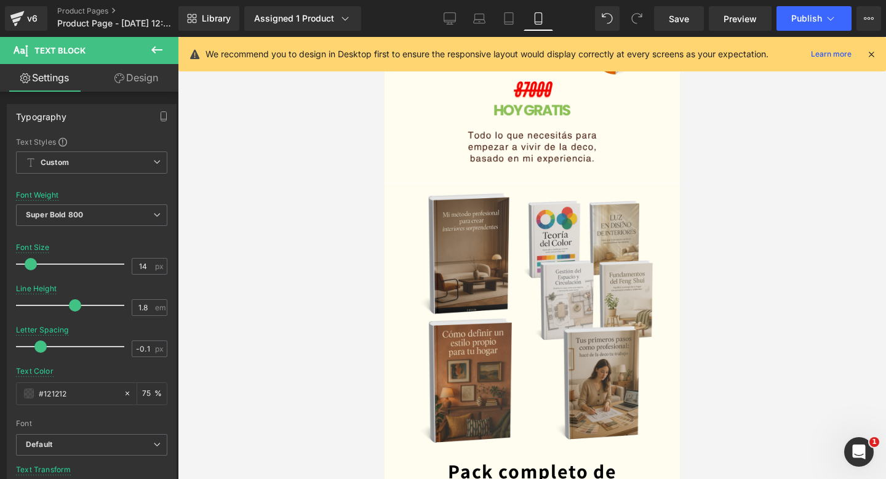
scroll to position [2995, 0]
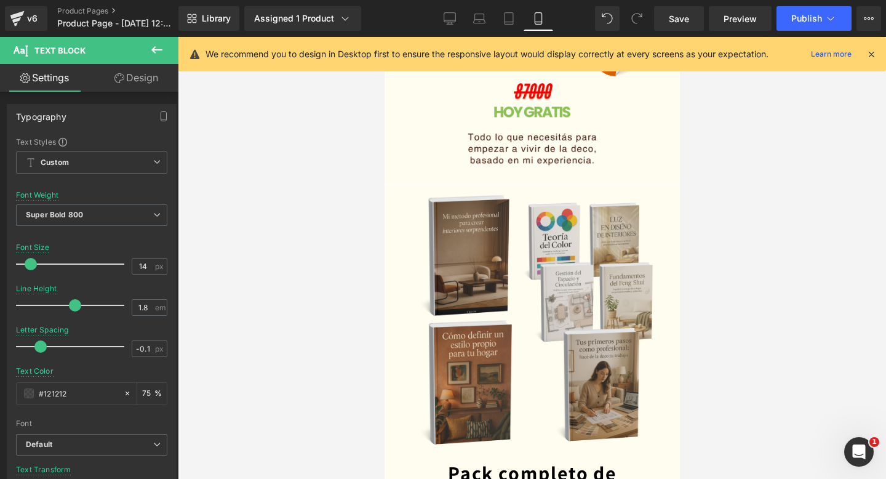
click at [259, 177] on div at bounding box center [532, 258] width 708 height 442
click at [702, 17] on link "Save" at bounding box center [679, 18] width 50 height 25
